Goal: Transaction & Acquisition: Purchase product/service

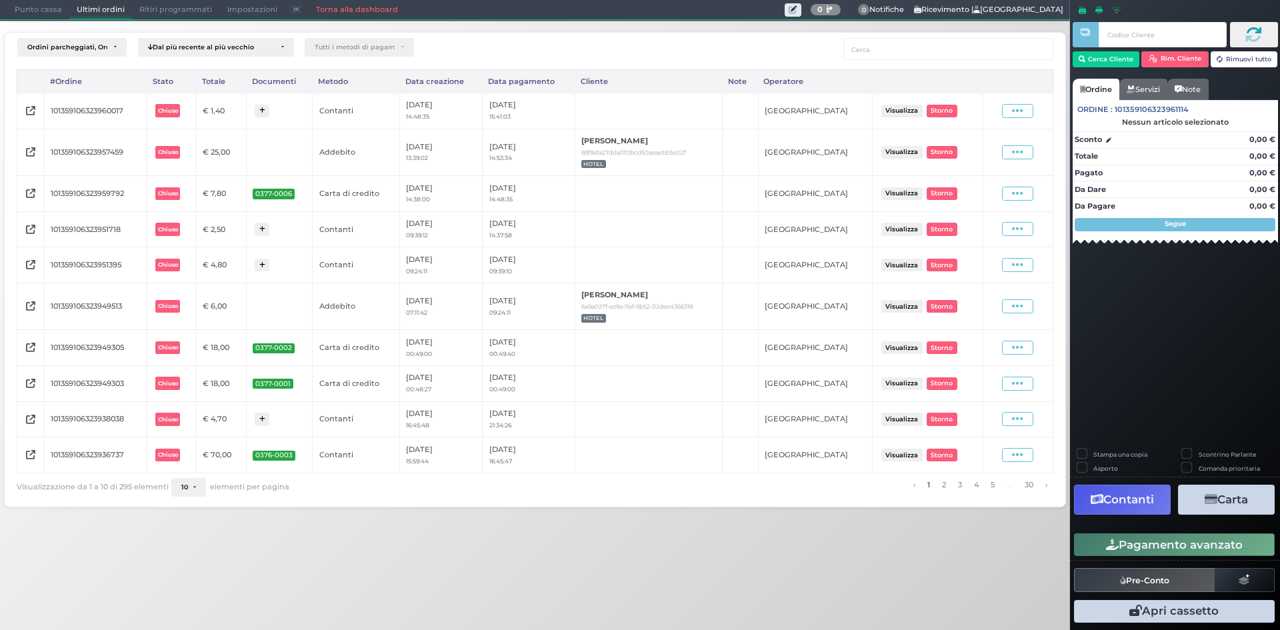
click at [33, 5] on span "Punto cassa" at bounding box center [38, 10] width 62 height 19
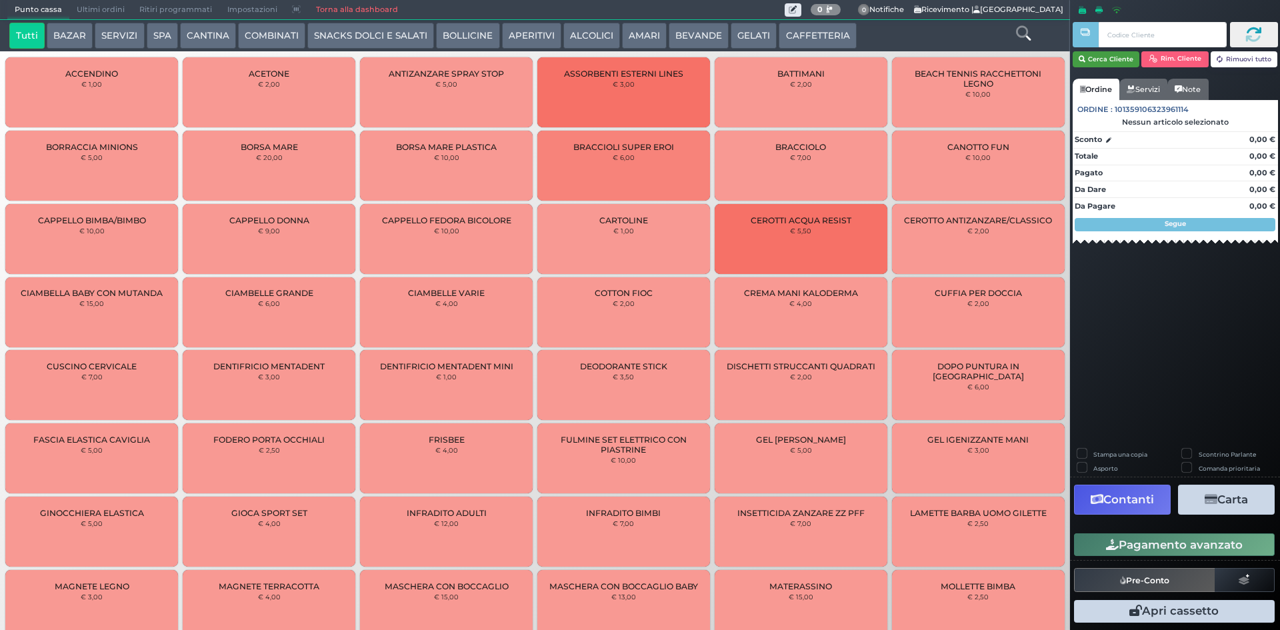
click at [1119, 53] on button "Cerca Cliente" at bounding box center [1106, 59] width 67 height 16
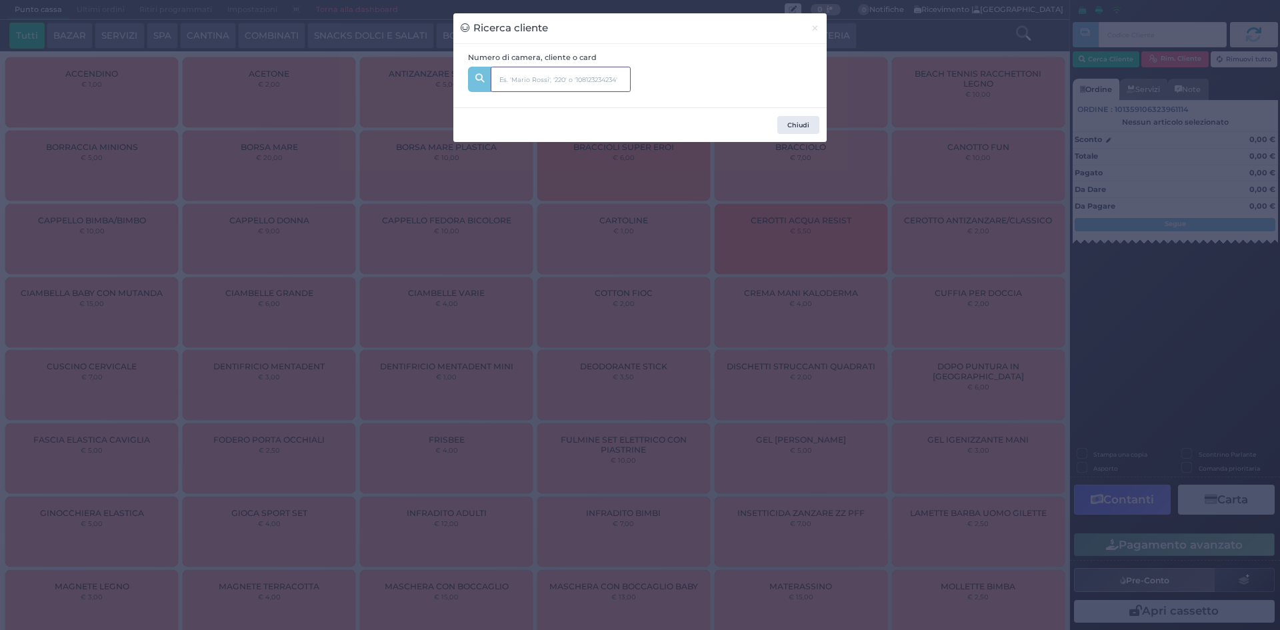
click at [561, 77] on input "text" at bounding box center [561, 79] width 140 height 25
type input "212"
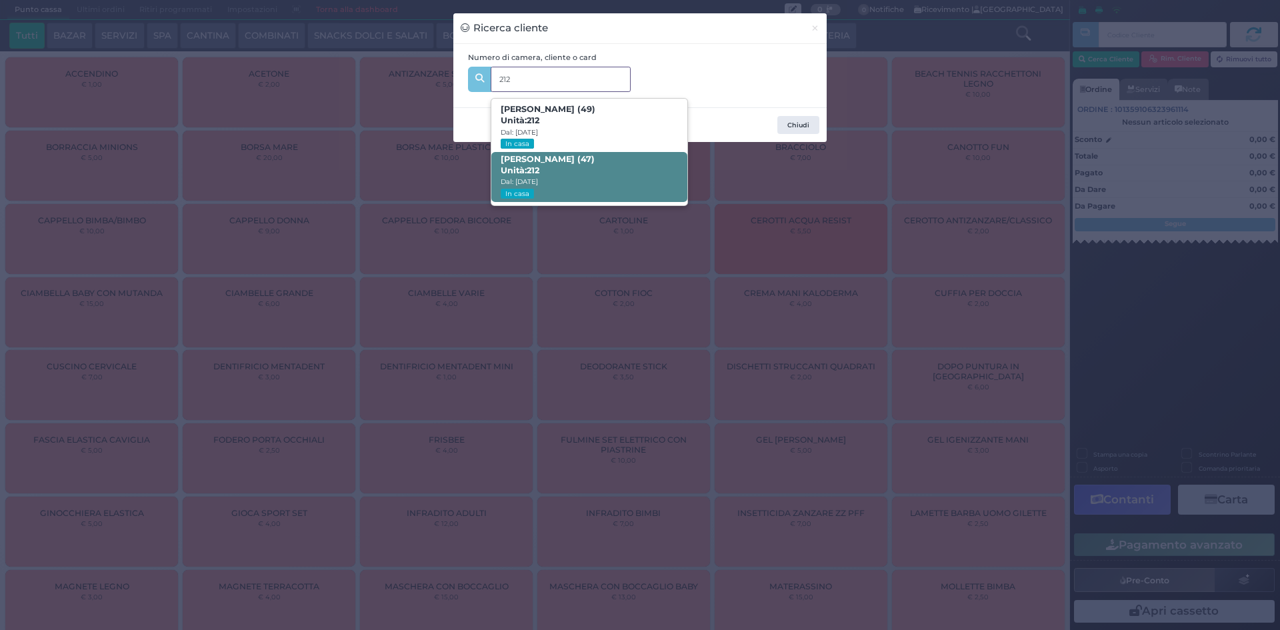
click at [609, 175] on span "[PERSON_NAME] (47) Unità: 212 Dal: [DATE] In casa" at bounding box center [588, 177] width 195 height 50
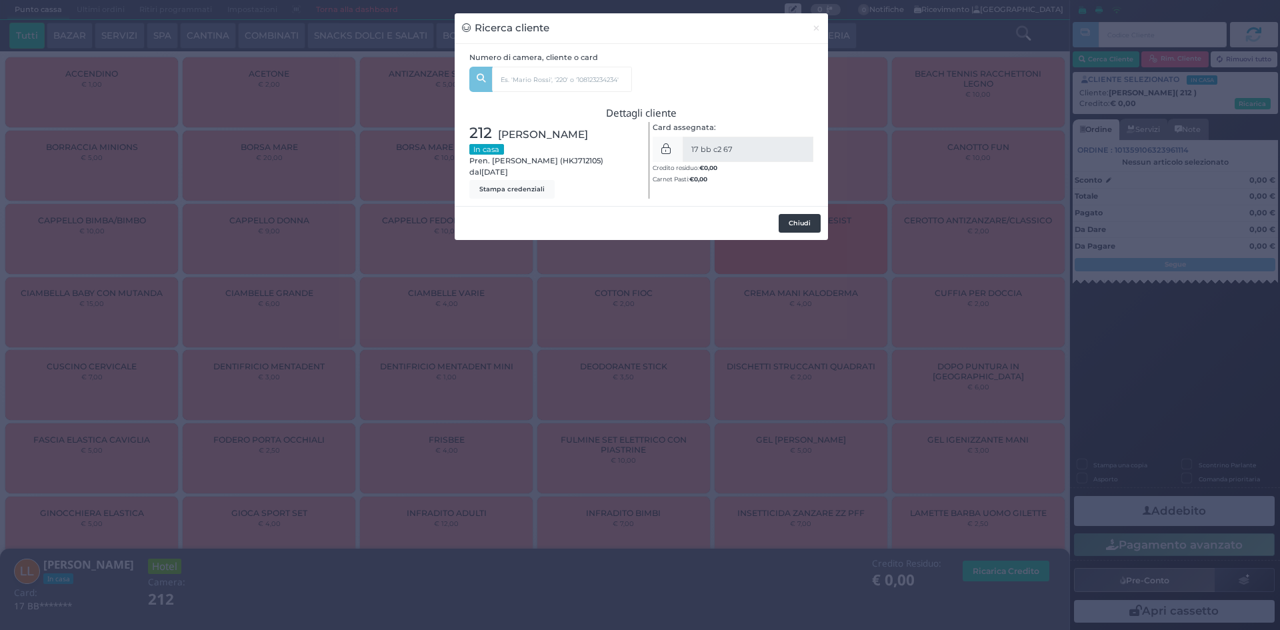
click at [805, 225] on button "Chiudi" at bounding box center [800, 223] width 42 height 19
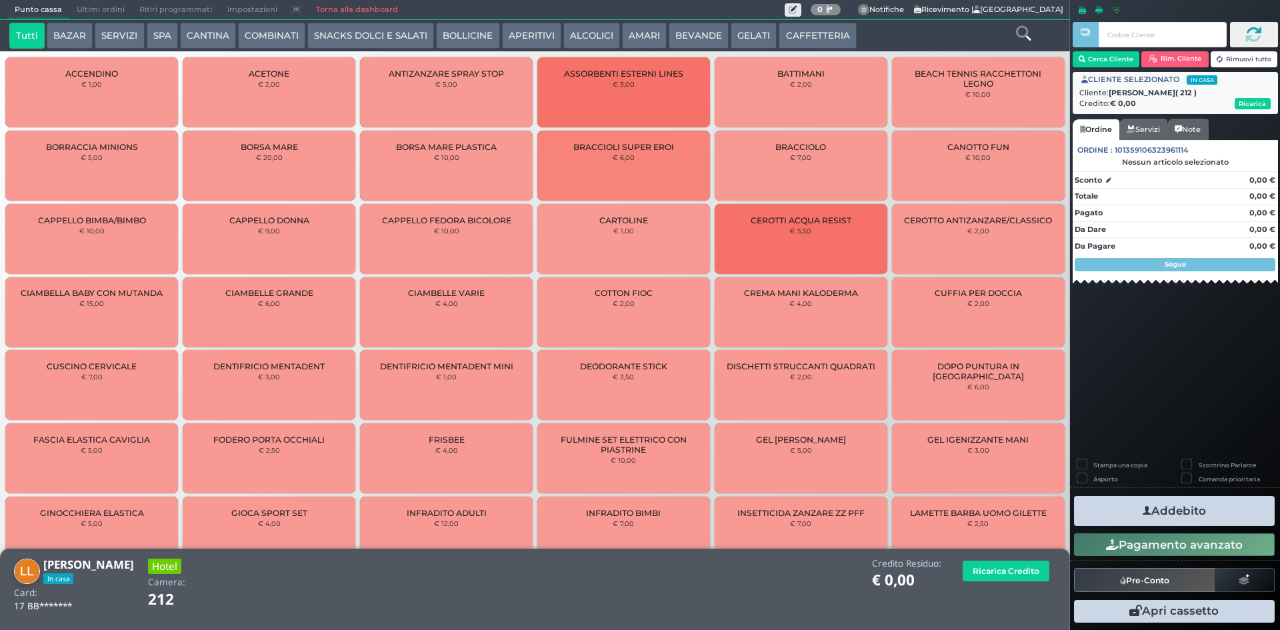
click at [109, 28] on button "SERVIZI" at bounding box center [119, 36] width 49 height 27
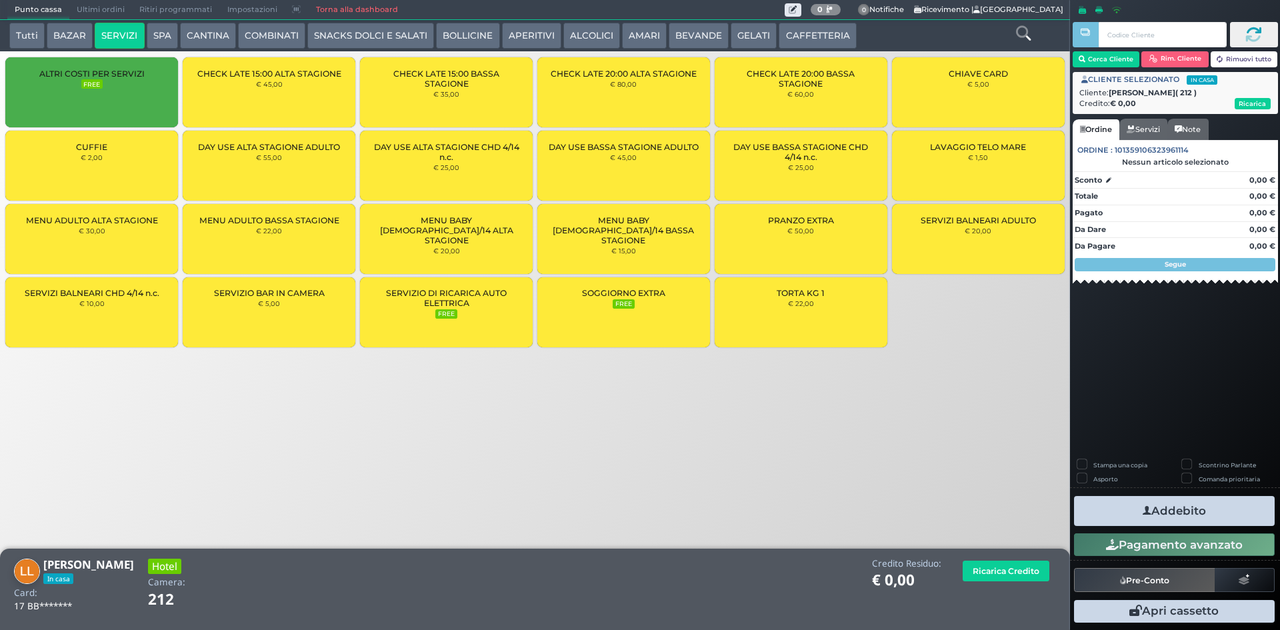
click at [988, 167] on div "LAVAGGIO TELO MARE € 1,50" at bounding box center [978, 166] width 173 height 70
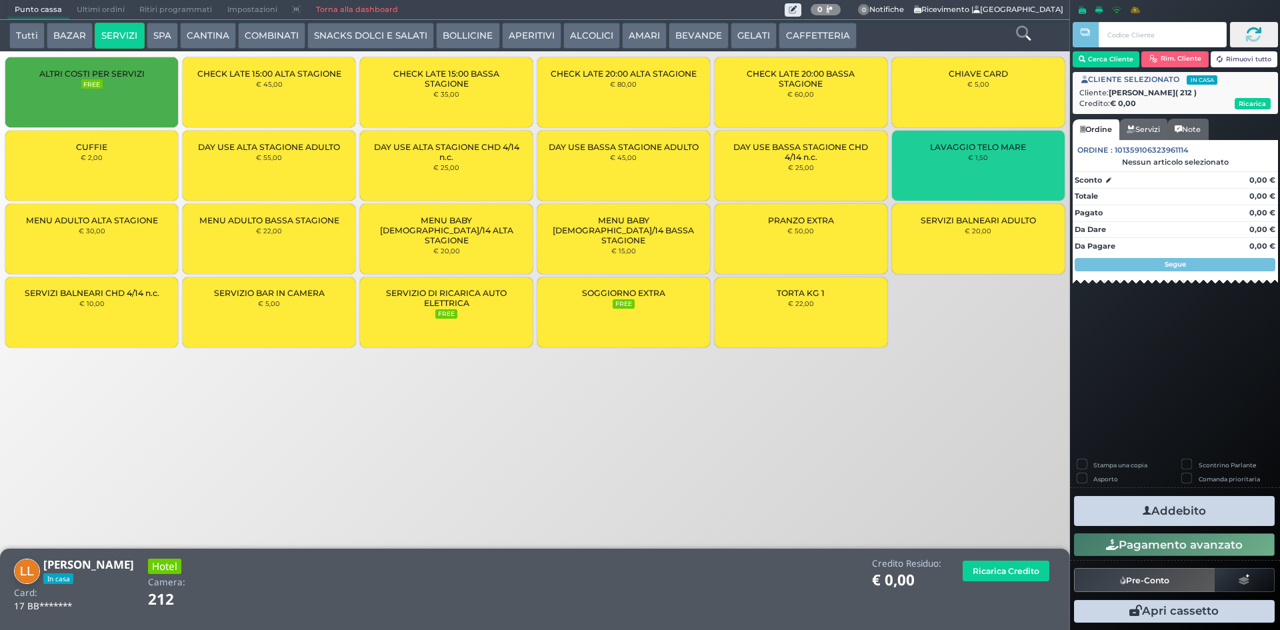
click at [989, 167] on div "LAVAGGIO TELO MARE € 1,50" at bounding box center [978, 166] width 173 height 70
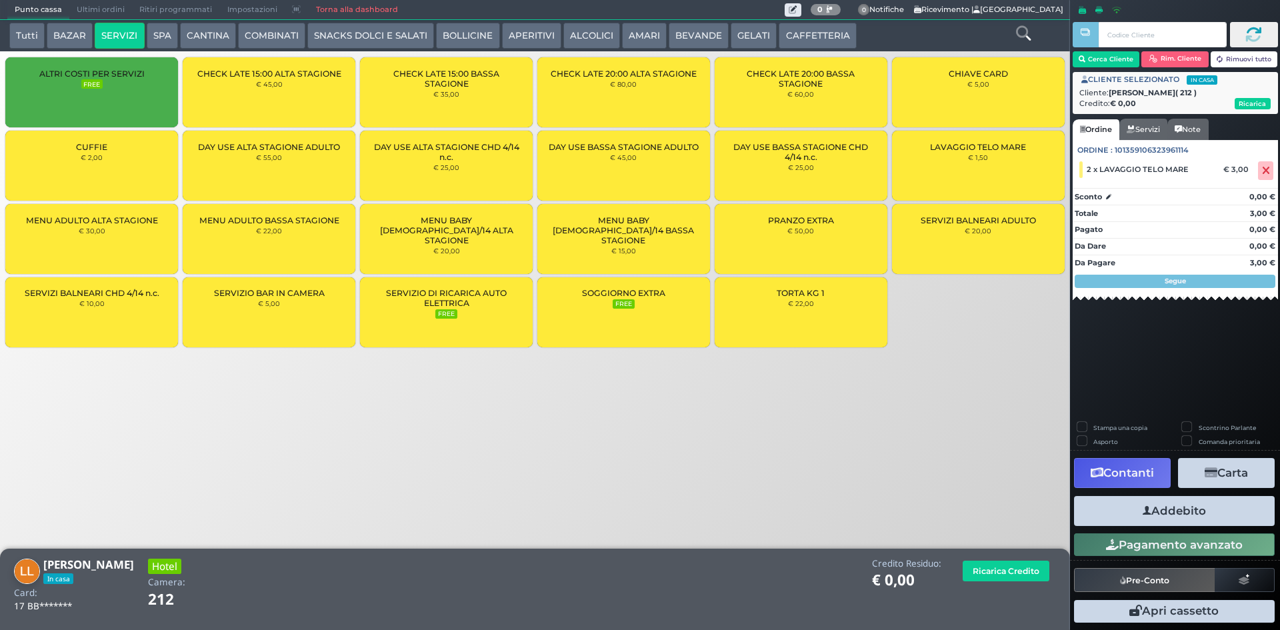
click at [1147, 514] on icon "button" at bounding box center [1147, 511] width 9 height 14
